Goal: Information Seeking & Learning: Learn about a topic

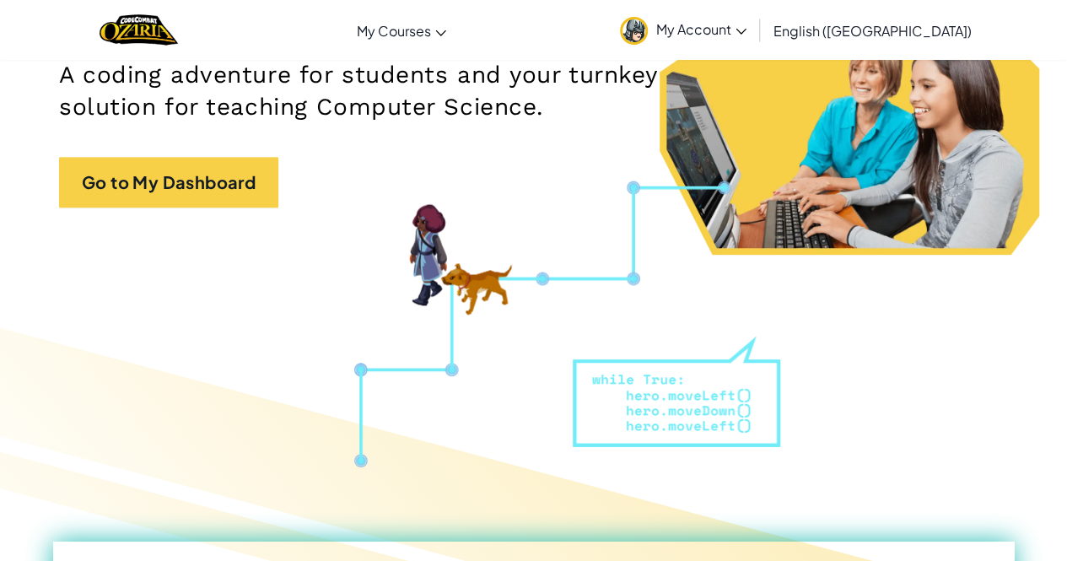
scroll to position [277, 0]
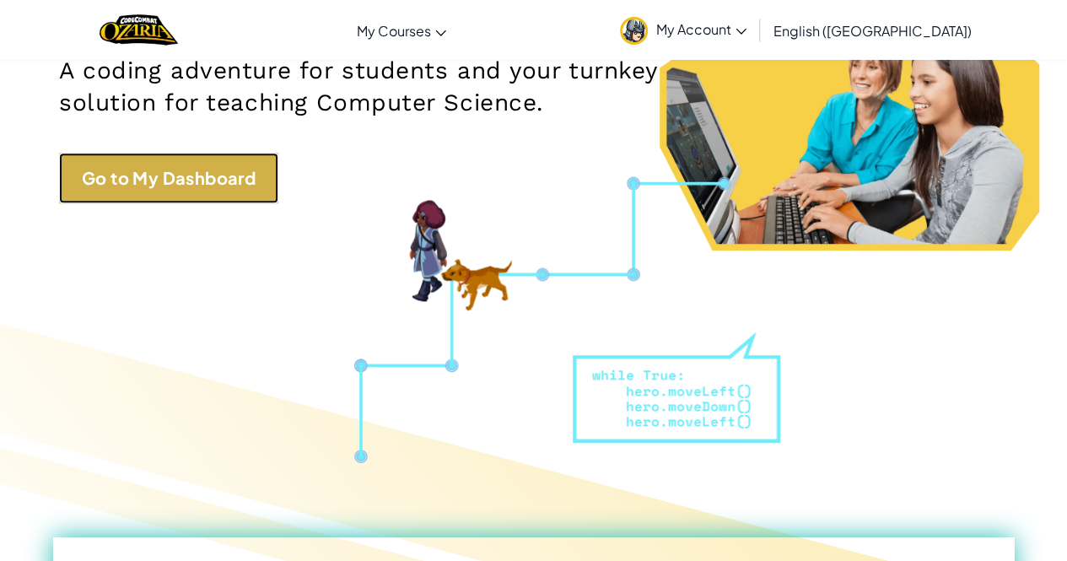
click at [222, 201] on link "Go to My Dashboard" at bounding box center [168, 178] width 219 height 51
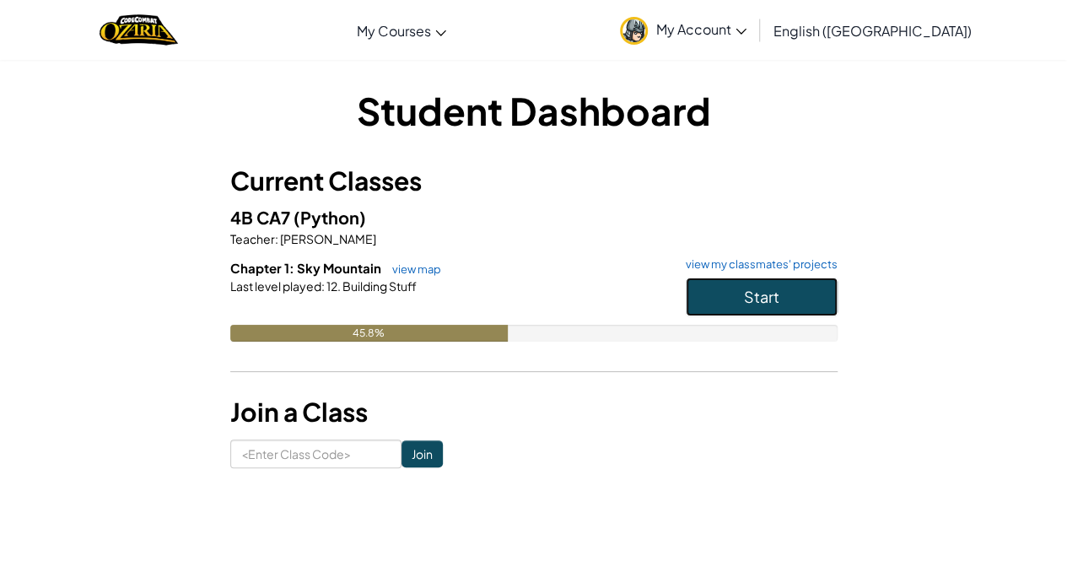
click at [778, 291] on span "Start" at bounding box center [761, 296] width 35 height 19
